Goal: Task Accomplishment & Management: Use online tool/utility

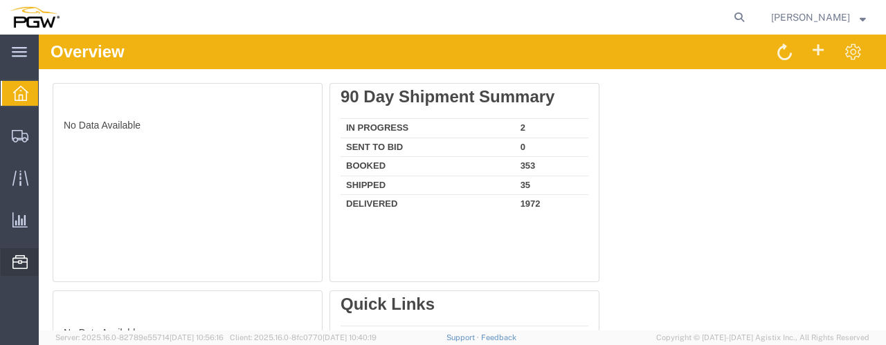
click at [0, 0] on span "Location Appointment" at bounding box center [0, 0] width 0 height 0
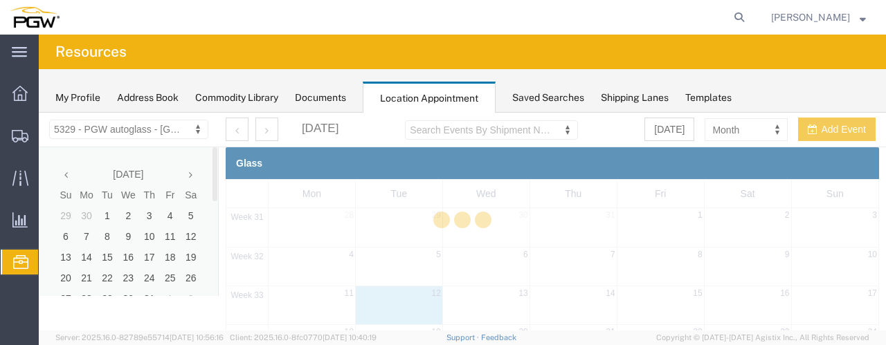
click at [214, 189] on div at bounding box center [462, 222] width 847 height 218
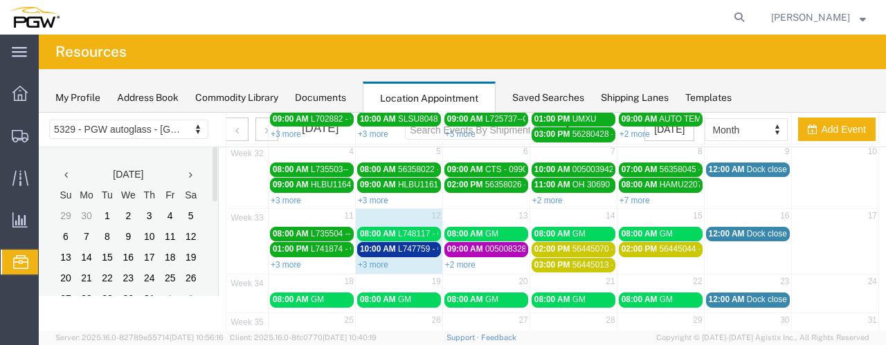
scroll to position [131, 0]
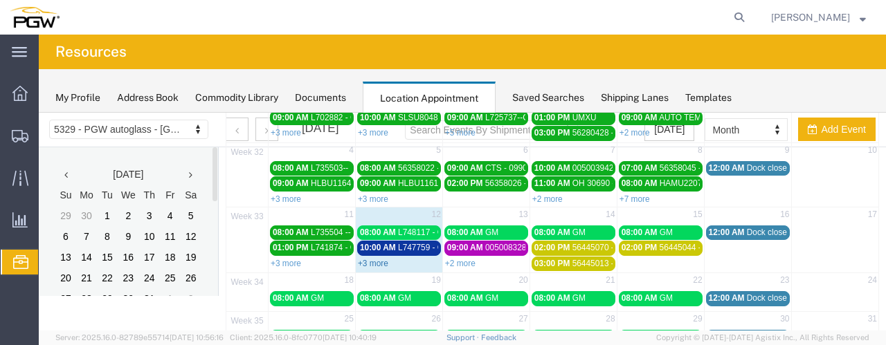
click at [382, 259] on link "+3 more" at bounding box center [373, 264] width 30 height 10
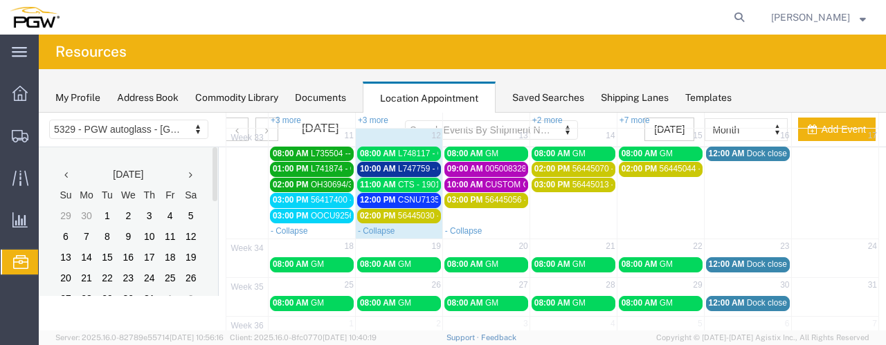
scroll to position [143, 0]
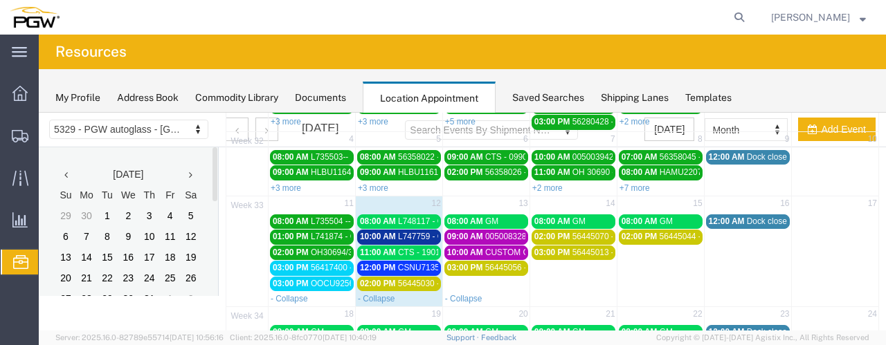
click at [410, 217] on span "L748117 - GM" at bounding box center [424, 222] width 53 height 10
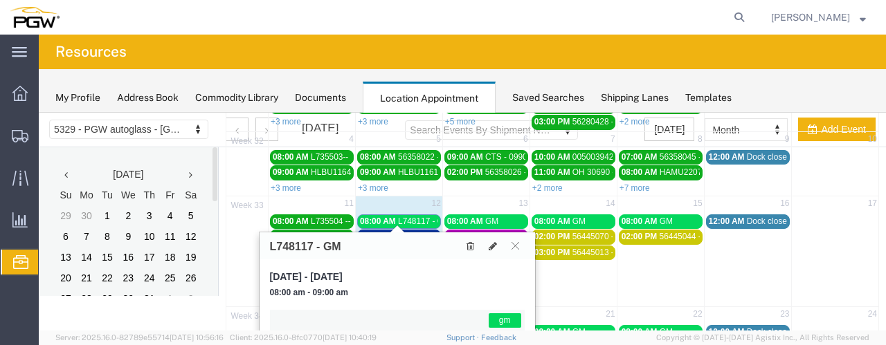
click at [410, 217] on span "L748117 - GM" at bounding box center [424, 222] width 53 height 10
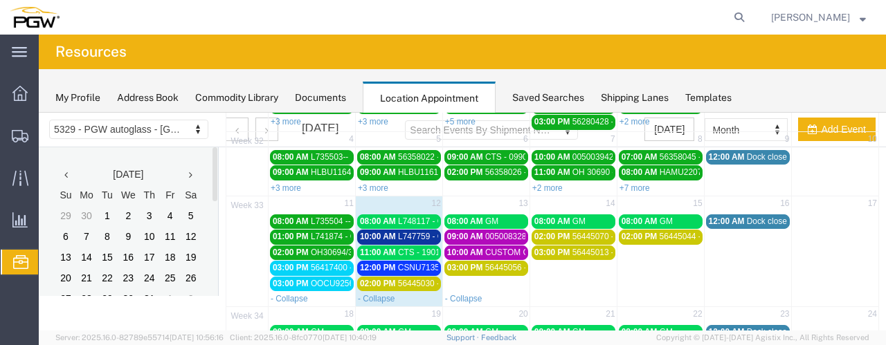
click at [418, 232] on span "L747759 - GM (53995)" at bounding box center [439, 237] width 83 height 10
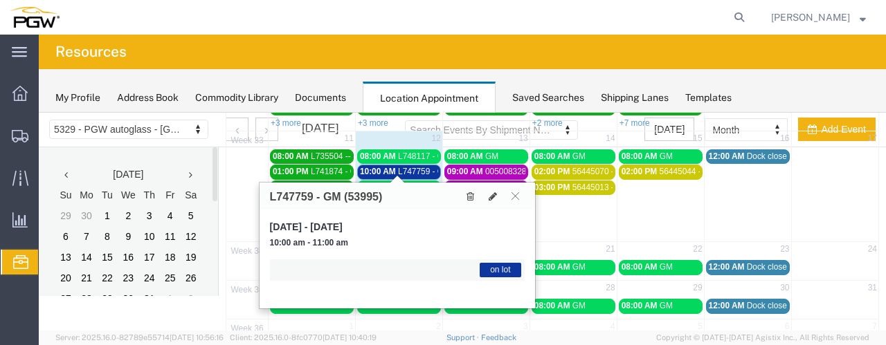
scroll to position [197, 0]
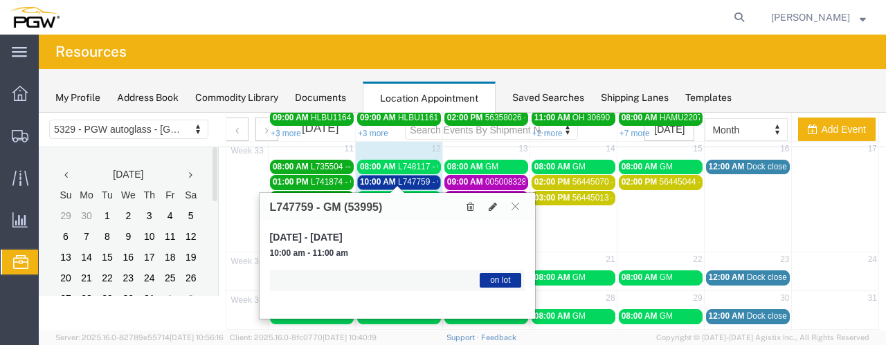
click at [402, 177] on span "L747759 - GM (53995)" at bounding box center [439, 182] width 83 height 10
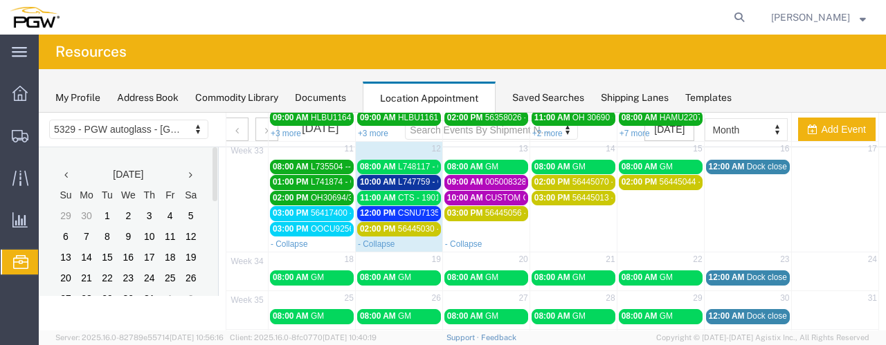
click at [401, 193] on span "CTS - 1901400 - GM" at bounding box center [436, 198] width 76 height 10
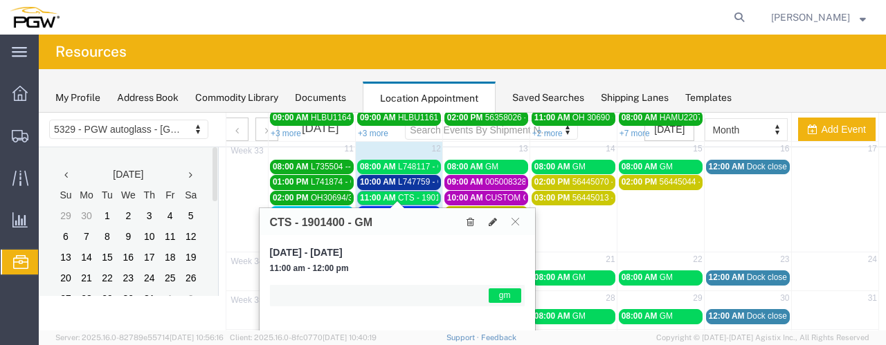
click at [401, 193] on span "CTS - 1901400 - GM" at bounding box center [436, 198] width 76 height 10
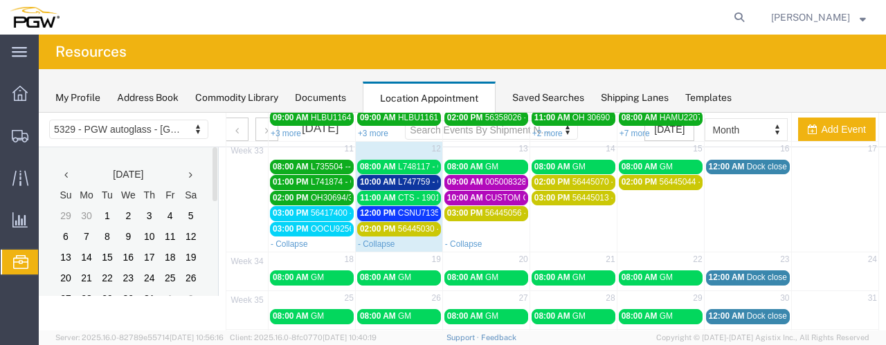
click at [402, 210] on span "CSNU7135482 - XYG" at bounding box center [438, 213] width 80 height 10
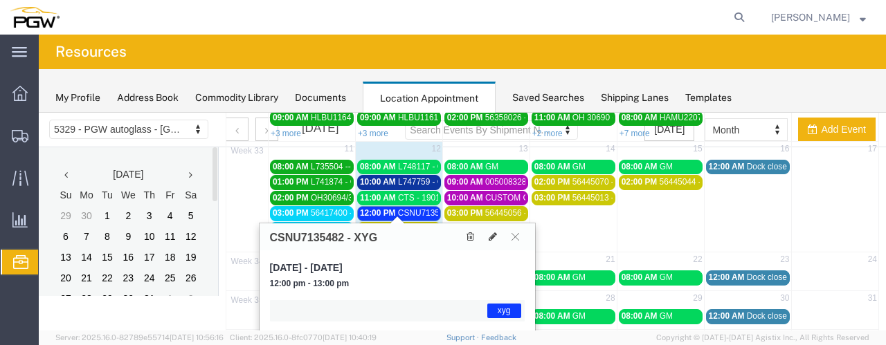
click at [402, 210] on span "CSNU7135482 - XYG" at bounding box center [438, 213] width 80 height 10
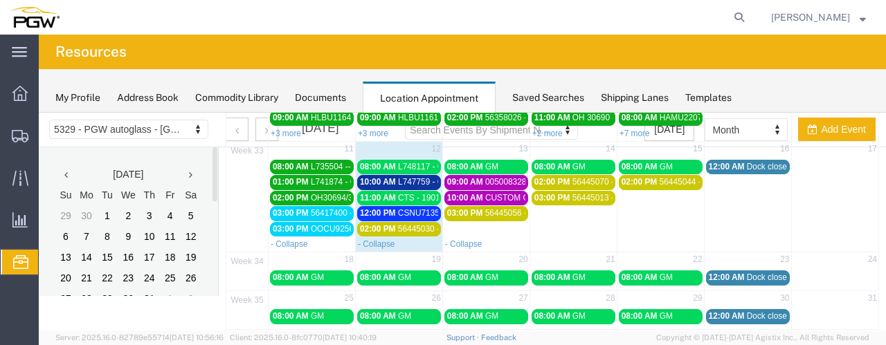
click at [401, 224] on span "56445030 - FUYAO" at bounding box center [434, 229] width 72 height 10
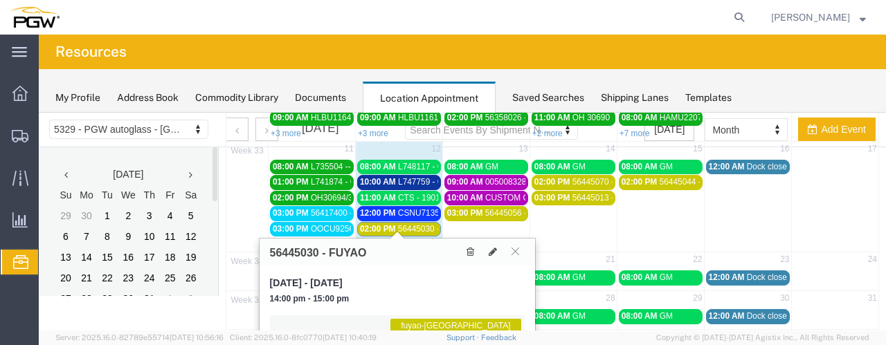
click at [401, 224] on span "56445030 - FUYAO" at bounding box center [434, 229] width 72 height 10
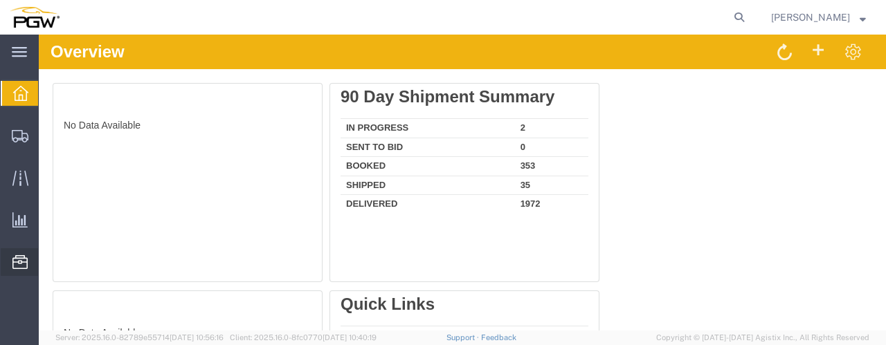
click at [0, 0] on span "Location Appointment" at bounding box center [0, 0] width 0 height 0
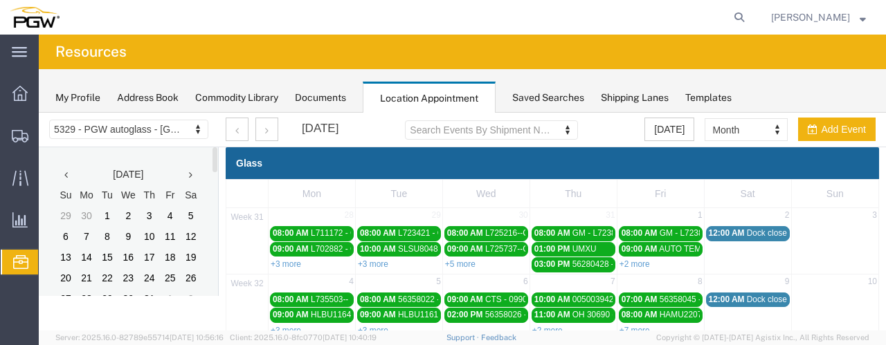
click at [214, 179] on div "July 2025 Su Mo Tu We Th Fr Sa 29 30 1 2 3 4 5 6 7 8 9 10 11 12 13 14 15 16 17 …" at bounding box center [128, 251] width 179 height 208
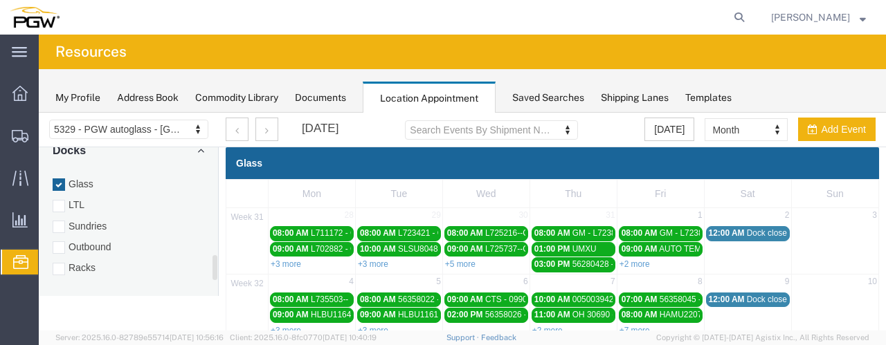
scroll to position [651, 0]
drag, startPoint x: 216, startPoint y: 165, endPoint x: 218, endPoint y: 273, distance: 108.0
click at [218, 273] on div "July 2025 Su Mo Tu We Th Fr Sa 29 30 1 2 3 4 5 6 7 8 9 10 11 12 13 14 15 16 17 …" at bounding box center [129, 221] width 180 height 149
click at [62, 255] on div at bounding box center [59, 261] width 12 height 12
click at [39, 113] on input "Racks" at bounding box center [39, 113] width 0 height 0
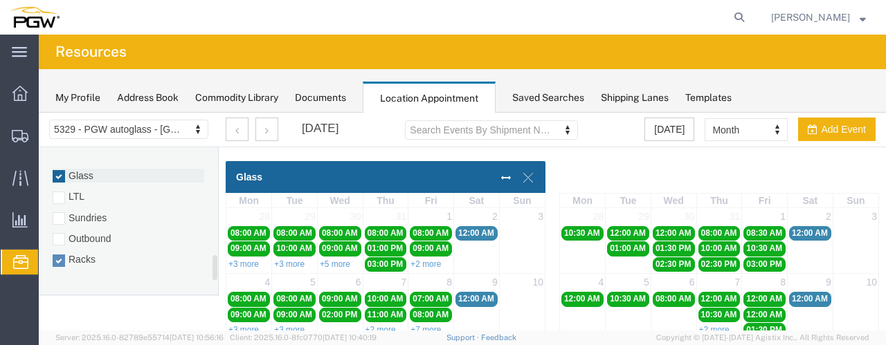
click at [59, 170] on div at bounding box center [59, 176] width 12 height 12
click at [39, 113] on input "Glass" at bounding box center [39, 113] width 0 height 0
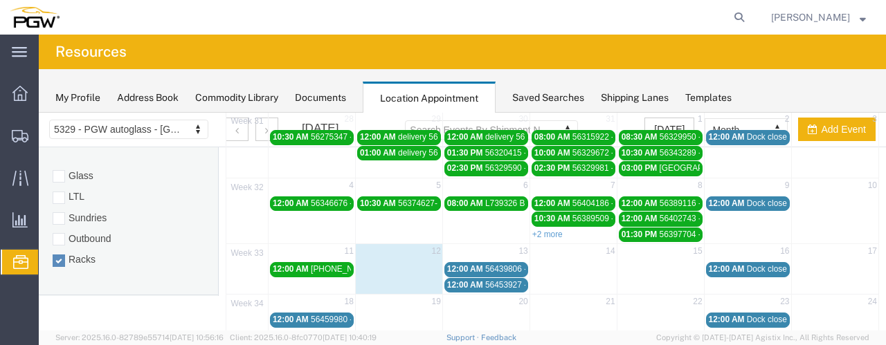
scroll to position [103, 0]
